Goal: Task Accomplishment & Management: Manage account settings

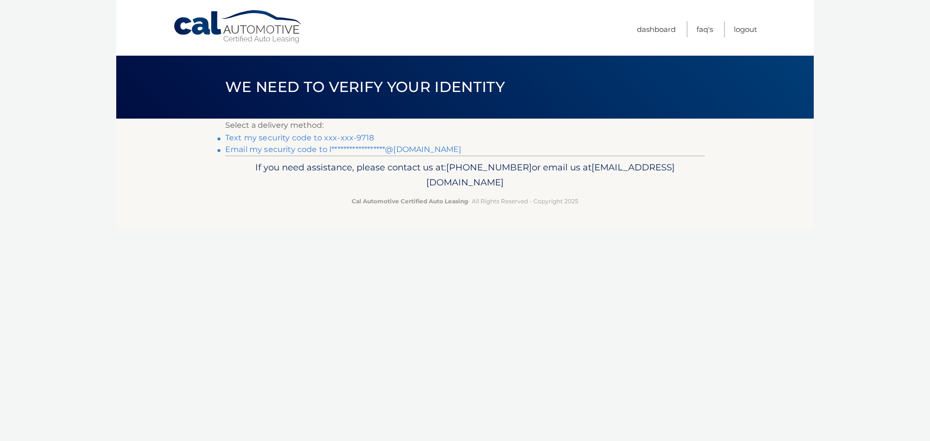
click at [264, 139] on link "Text my security code to xxx-xxx-9718" at bounding box center [299, 137] width 149 height 9
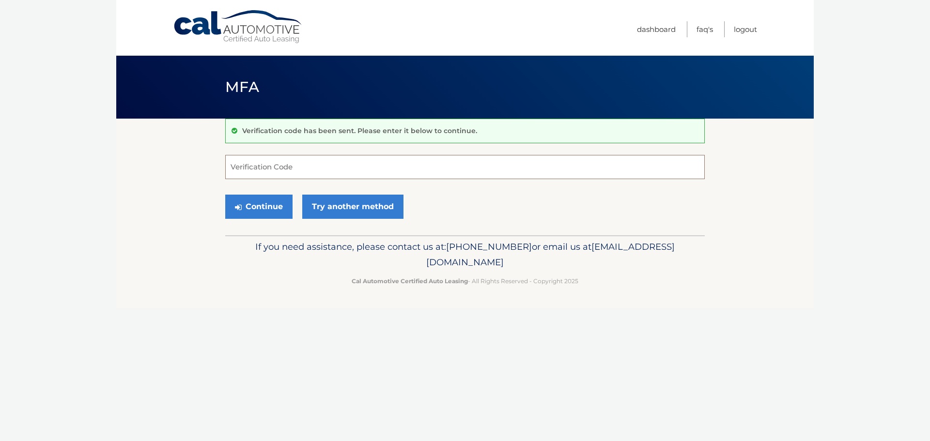
click at [272, 164] on input "Verification Code" at bounding box center [465, 167] width 480 height 24
type input "407988"
click at [264, 209] on button "Continue" at bounding box center [258, 207] width 67 height 24
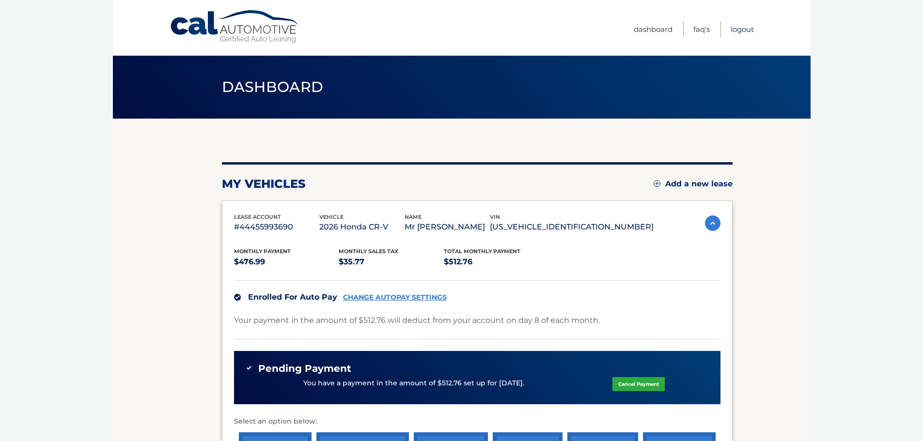
click at [747, 29] on link "Logout" at bounding box center [741, 29] width 23 height 16
